Goal: Find contact information: Find contact information

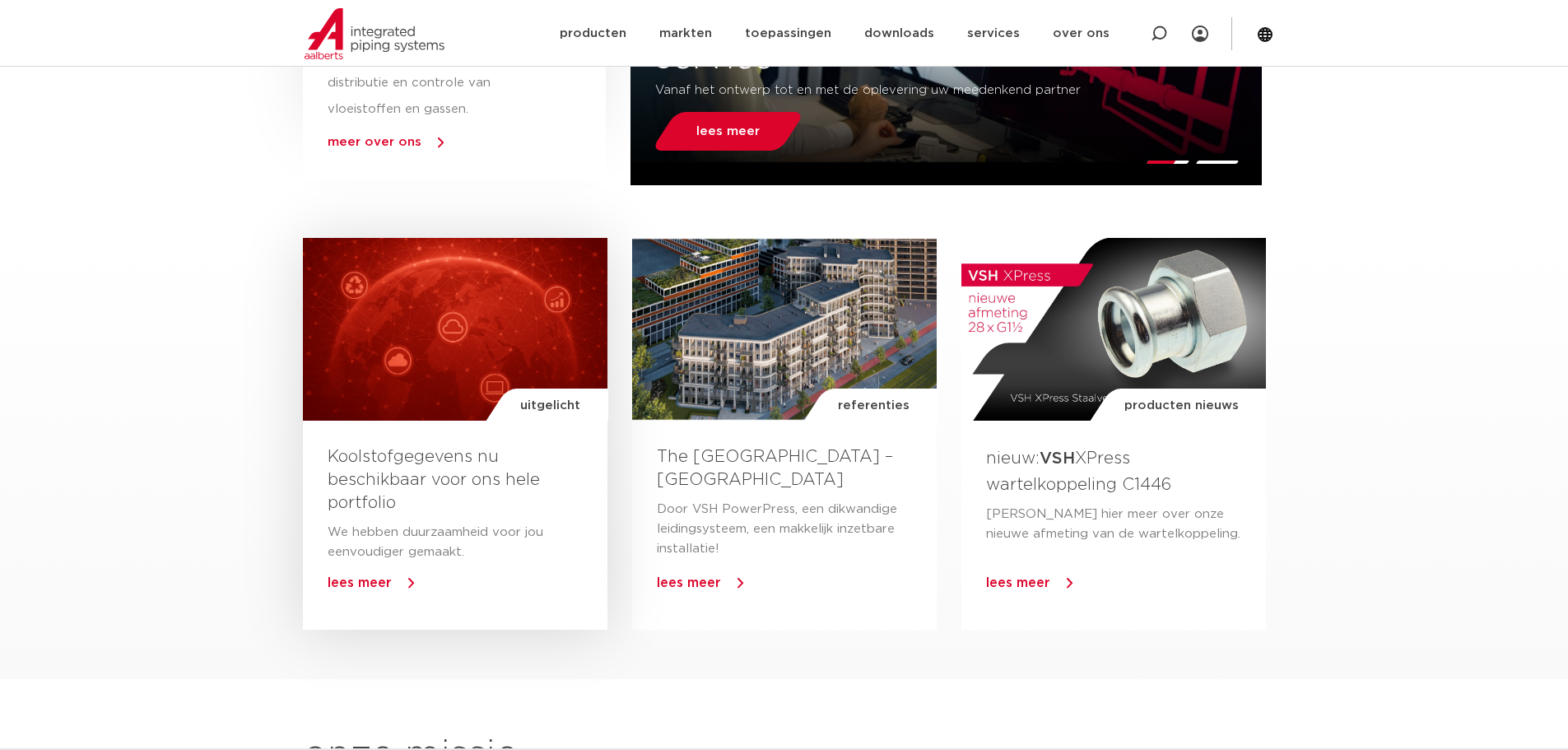
scroll to position [658, 0]
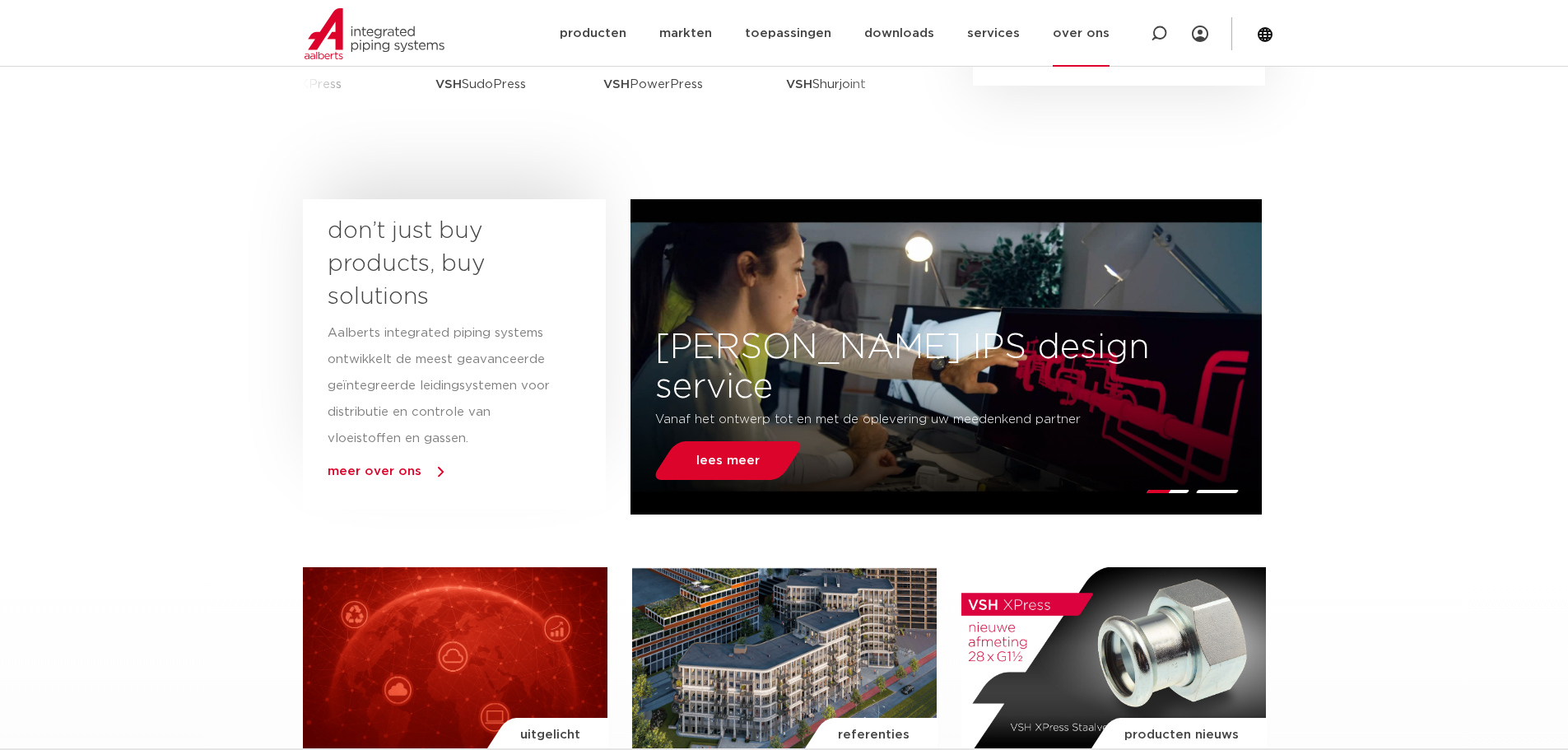
click at [1088, 28] on link "over ons" at bounding box center [1081, 33] width 57 height 67
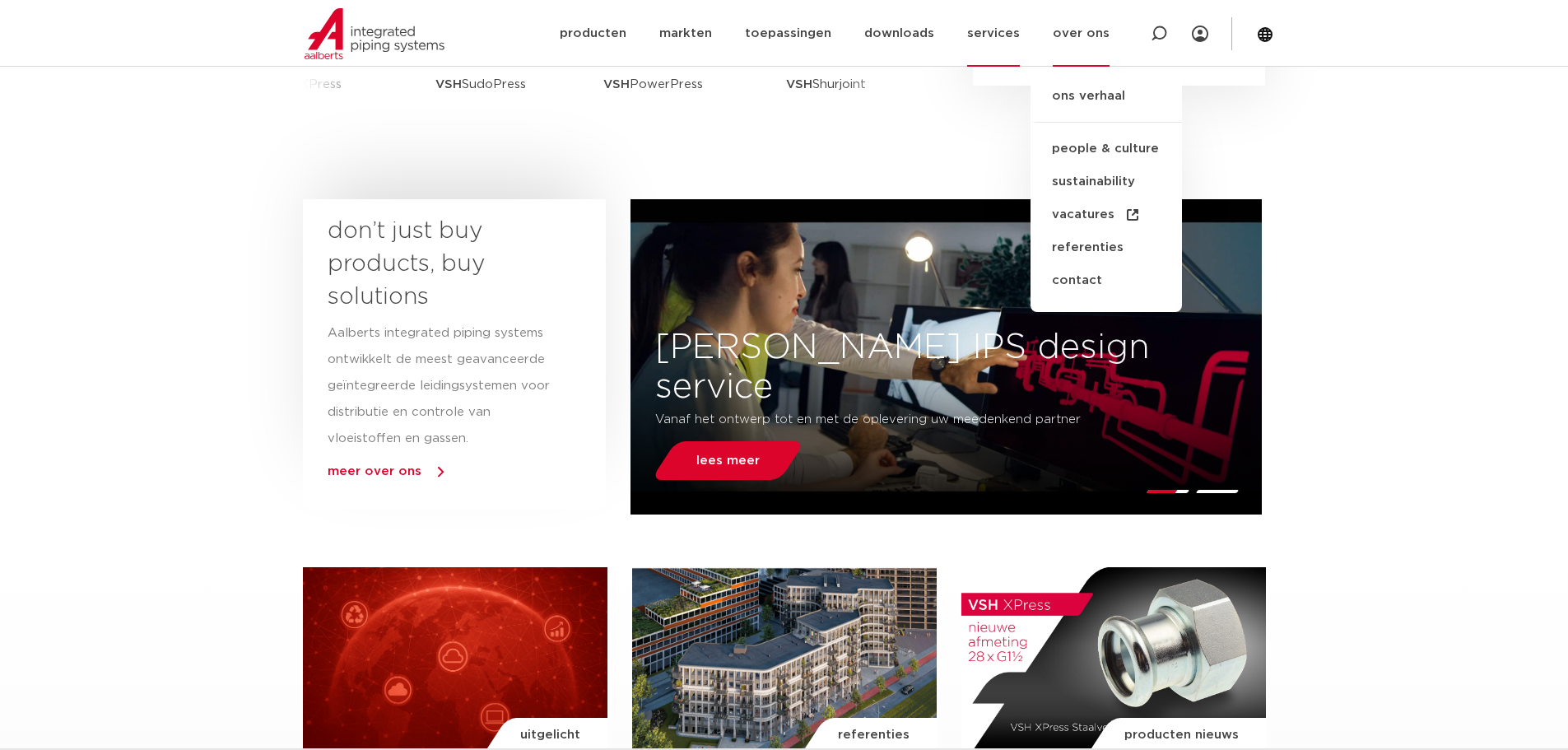
click at [980, 34] on link "services" at bounding box center [993, 33] width 52 height 67
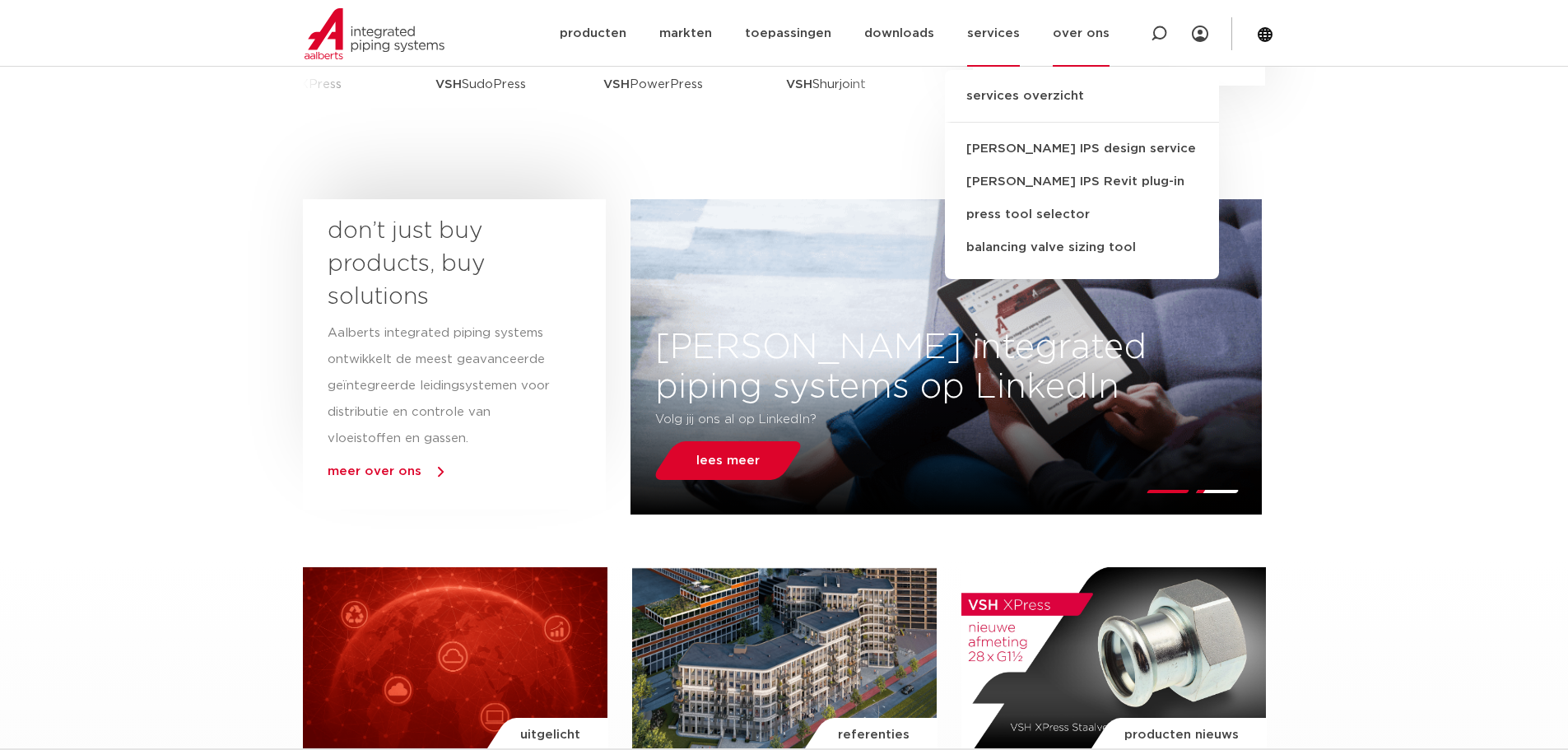
click at [1080, 28] on link "over ons" at bounding box center [1081, 33] width 57 height 67
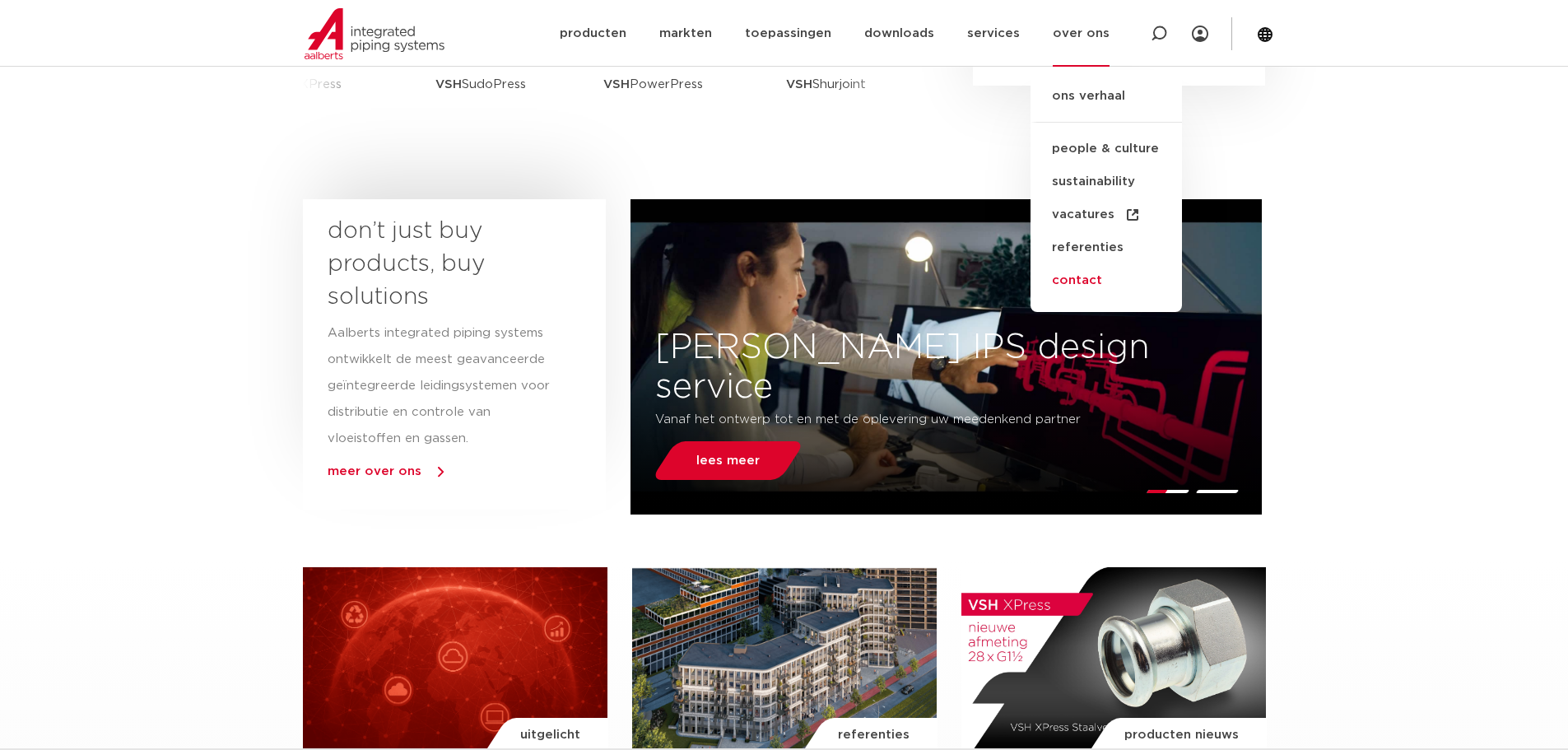
click at [1092, 277] on link "contact" at bounding box center [1106, 281] width 151 height 33
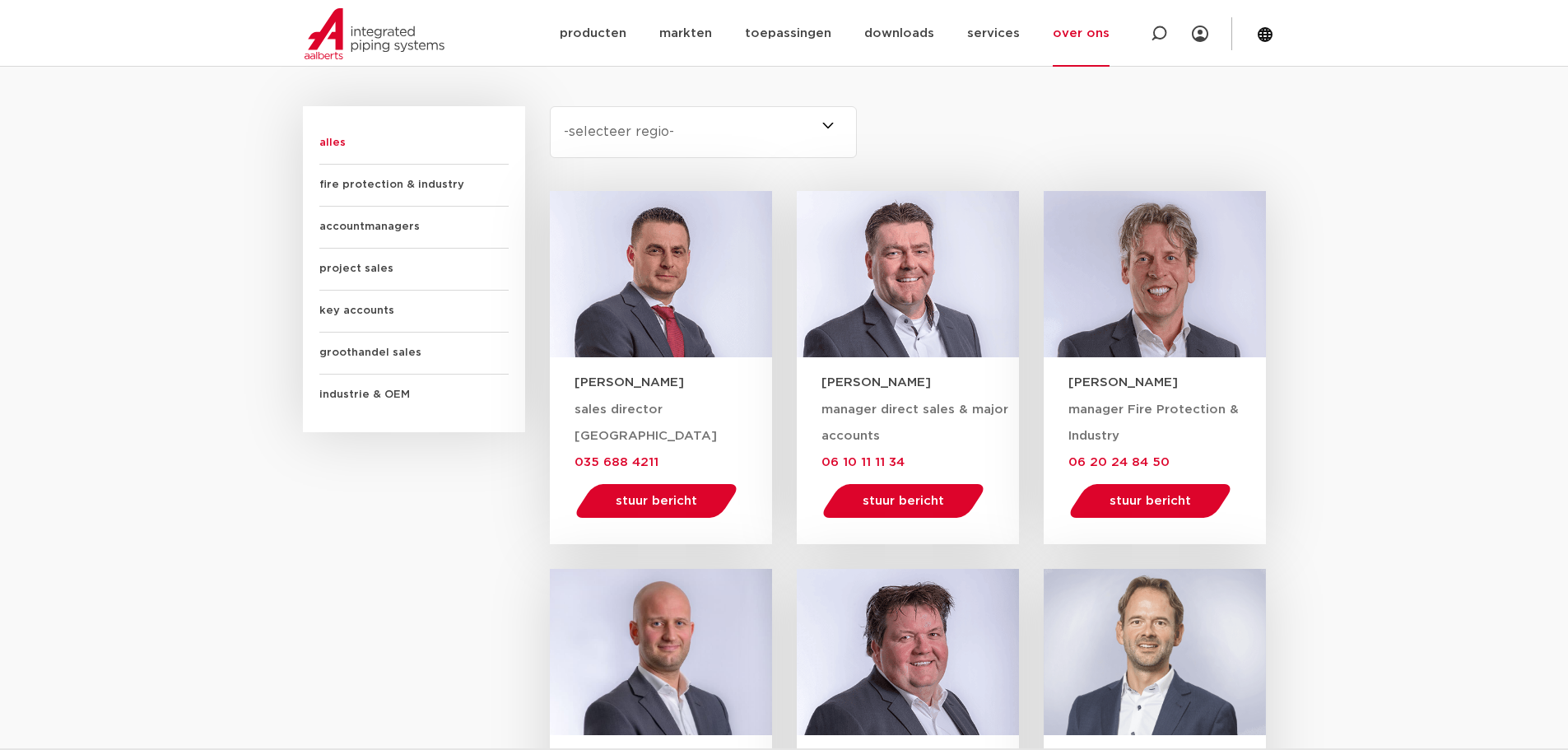
scroll to position [987, 0]
click at [830, 116] on select "-selecteer regio- Heel Nederland (7) [GEOGRAPHIC_DATA] (3) [GEOGRAPHIC_DATA] (2…" at bounding box center [704, 131] width 308 height 52
select select "brabant"
click at [550, 105] on select "-selecteer regio- Heel Nederland (7) [GEOGRAPHIC_DATA] (3) [GEOGRAPHIC_DATA] (2…" at bounding box center [704, 131] width 308 height 52
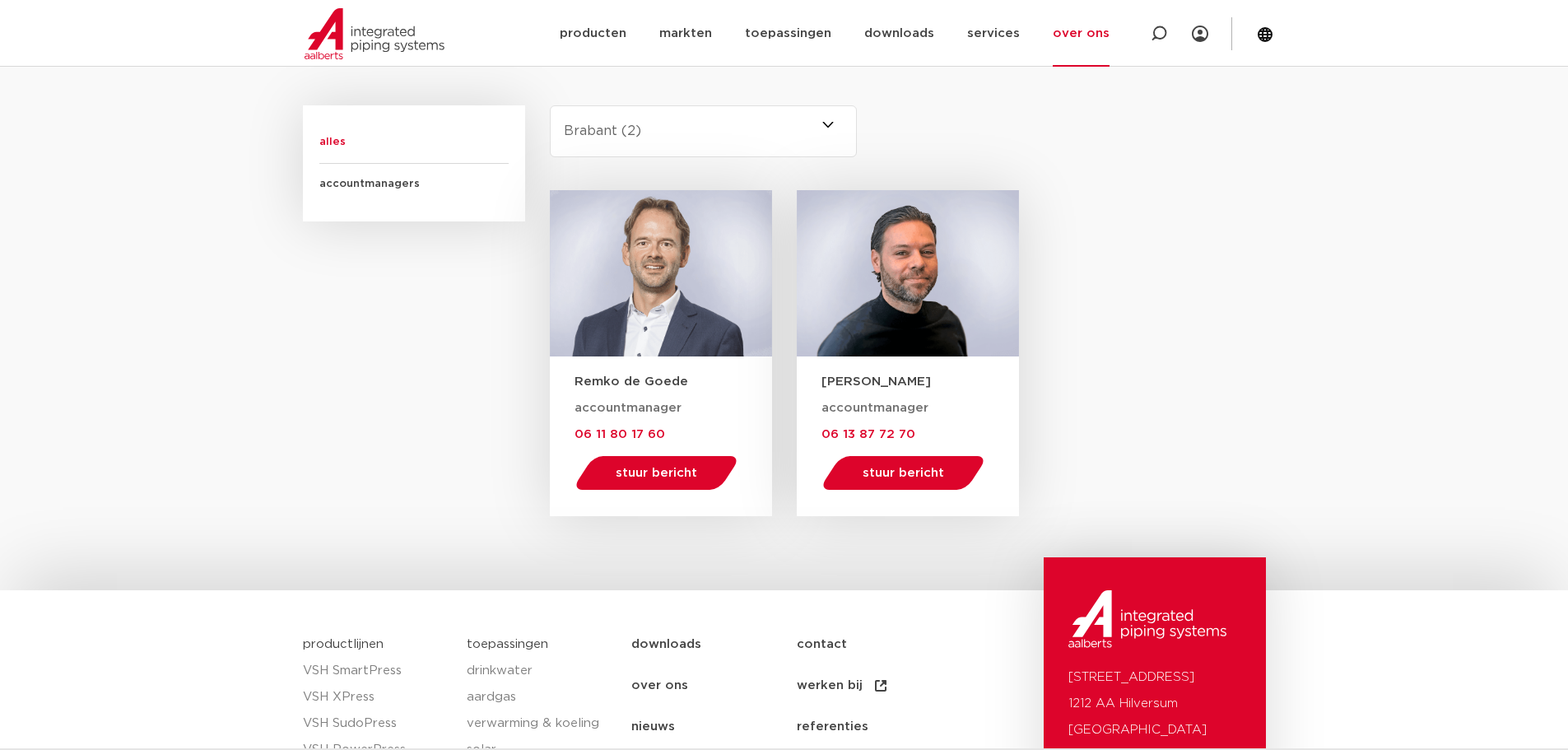
click at [856, 125] on span at bounding box center [856, 131] width 0 height 52
click at [830, 125] on select "-selecteer regio- Heel Nederland (7) [GEOGRAPHIC_DATA] (3) [GEOGRAPHIC_DATA] (2…" at bounding box center [704, 131] width 308 height 52
click at [834, 120] on select "-selecteer regio- Heel Nederland (7) [GEOGRAPHIC_DATA] (3) [GEOGRAPHIC_DATA] (2…" at bounding box center [704, 131] width 308 height 52
click at [550, 105] on select "-selecteer regio- Heel Nederland (7) [GEOGRAPHIC_DATA] (3) [GEOGRAPHIC_DATA] (2…" at bounding box center [704, 131] width 308 height 52
click at [856, 126] on span at bounding box center [856, 131] width 0 height 52
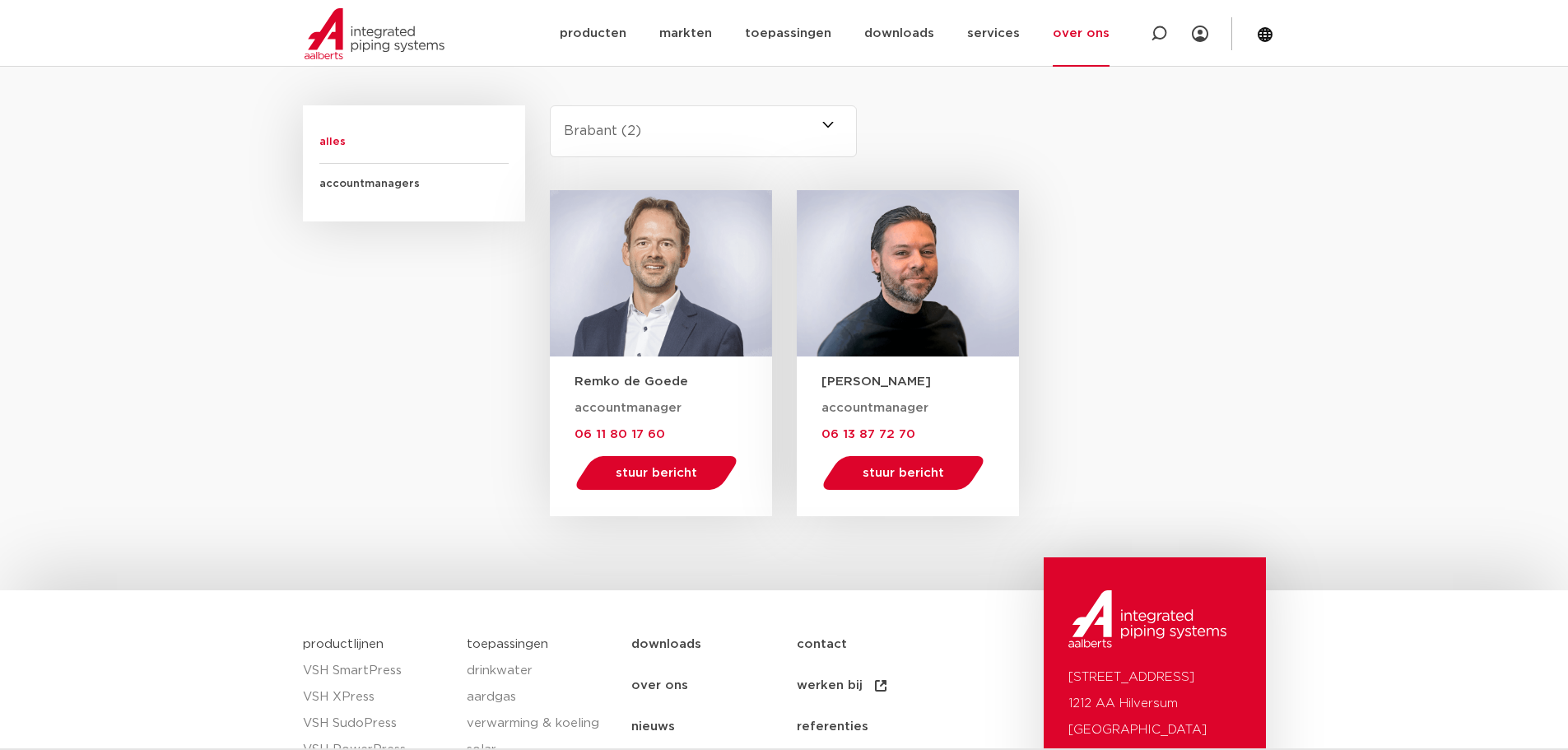
click at [833, 126] on select "-selecteer regio- Heel Nederland (7) [GEOGRAPHIC_DATA] (3) [GEOGRAPHIC_DATA] (2…" at bounding box center [704, 131] width 308 height 52
click at [856, 125] on span at bounding box center [856, 131] width 0 height 52
click at [833, 125] on select "-selecteer regio- Heel Nederland (7) [GEOGRAPHIC_DATA] (3) [GEOGRAPHIC_DATA] (2…" at bounding box center [704, 131] width 308 height 52
click at [856, 123] on span at bounding box center [856, 131] width 0 height 52
click at [831, 123] on select "-selecteer regio- Heel Nederland (7) [GEOGRAPHIC_DATA] (3) [GEOGRAPHIC_DATA] (2…" at bounding box center [704, 131] width 308 height 52
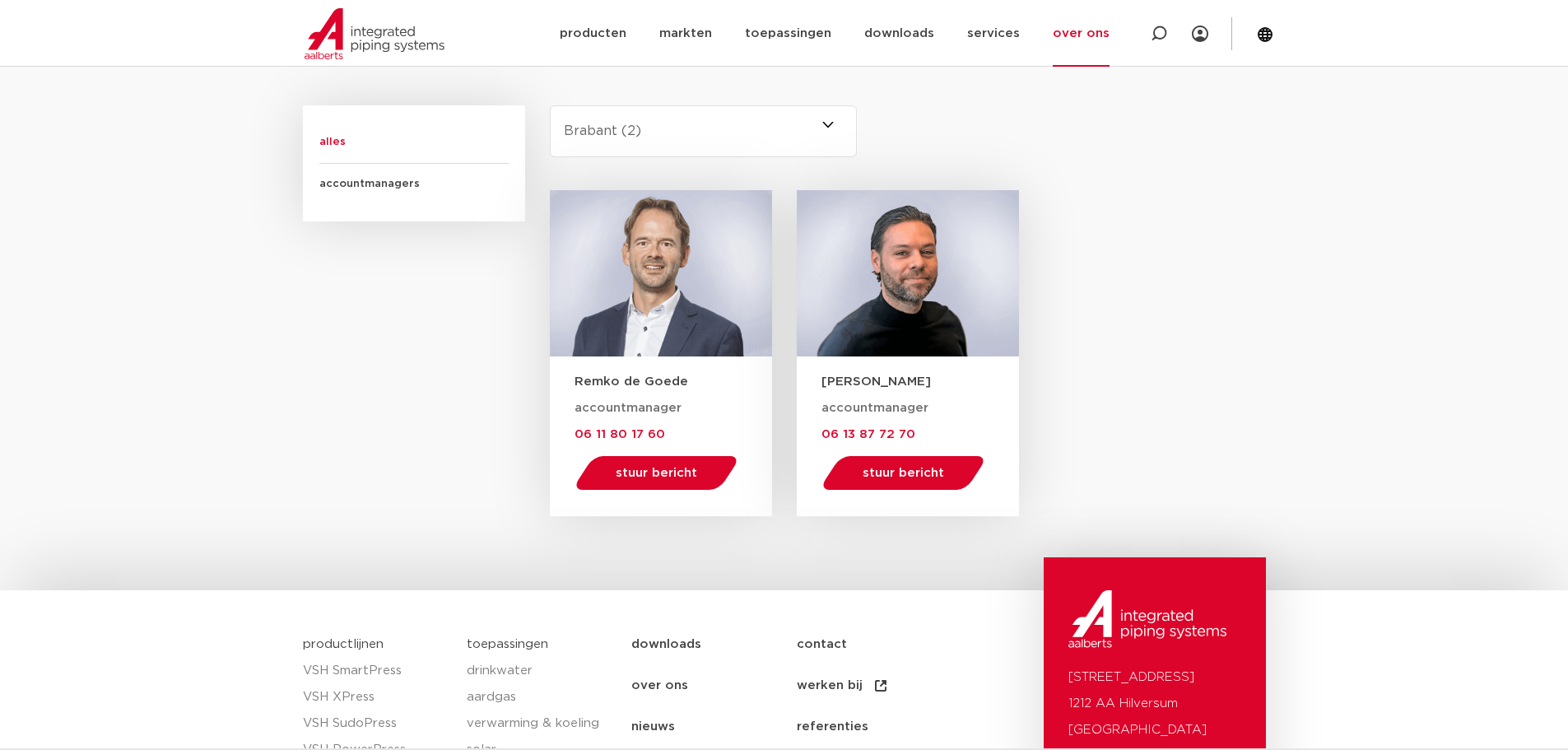
click at [856, 125] on span at bounding box center [856, 131] width 0 height 52
click at [825, 125] on select "-selecteer regio- Heel Nederland (7) [GEOGRAPHIC_DATA] (3) [GEOGRAPHIC_DATA] (2…" at bounding box center [704, 131] width 308 height 52
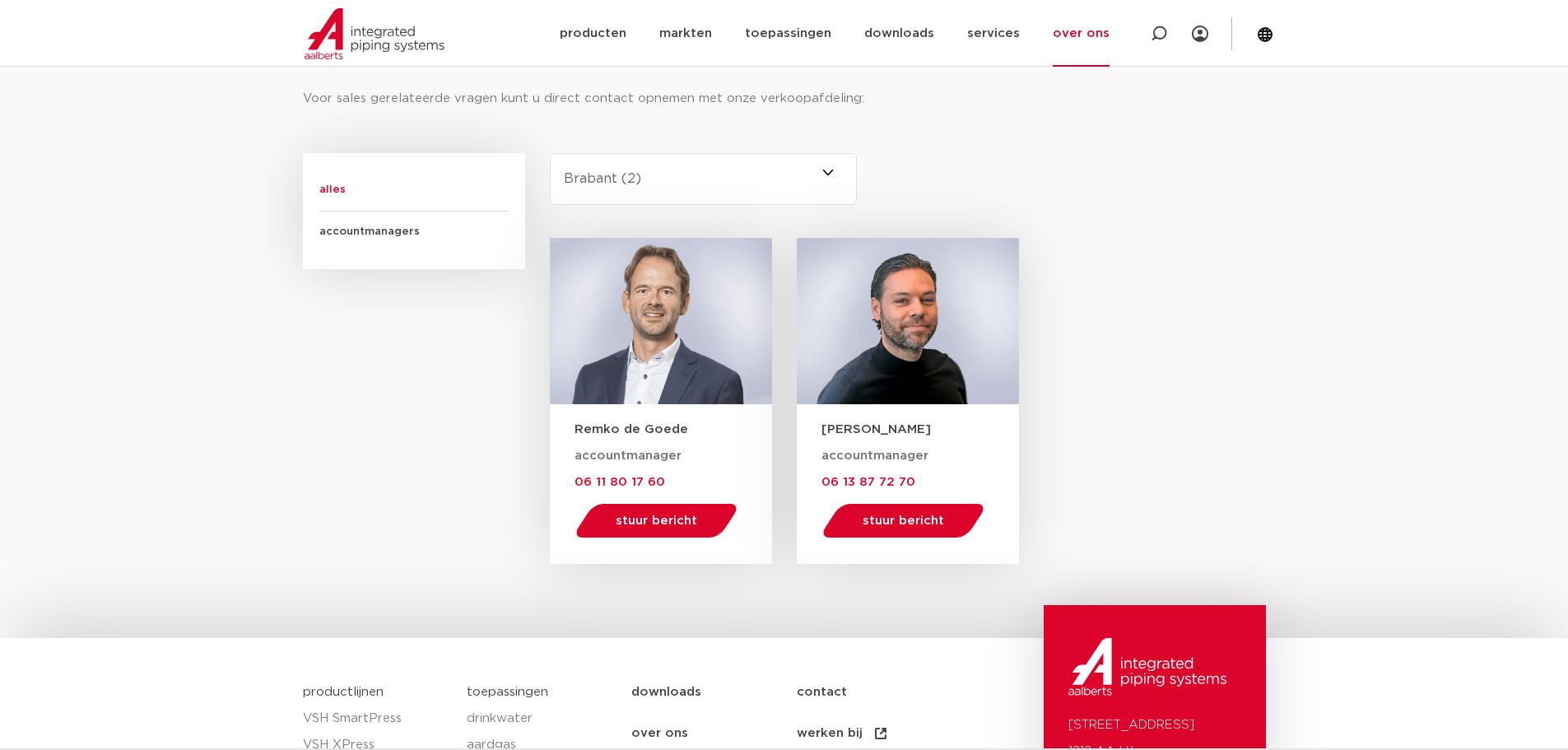
scroll to position [958, 0]
